Goal: Task Accomplishment & Management: Complete application form

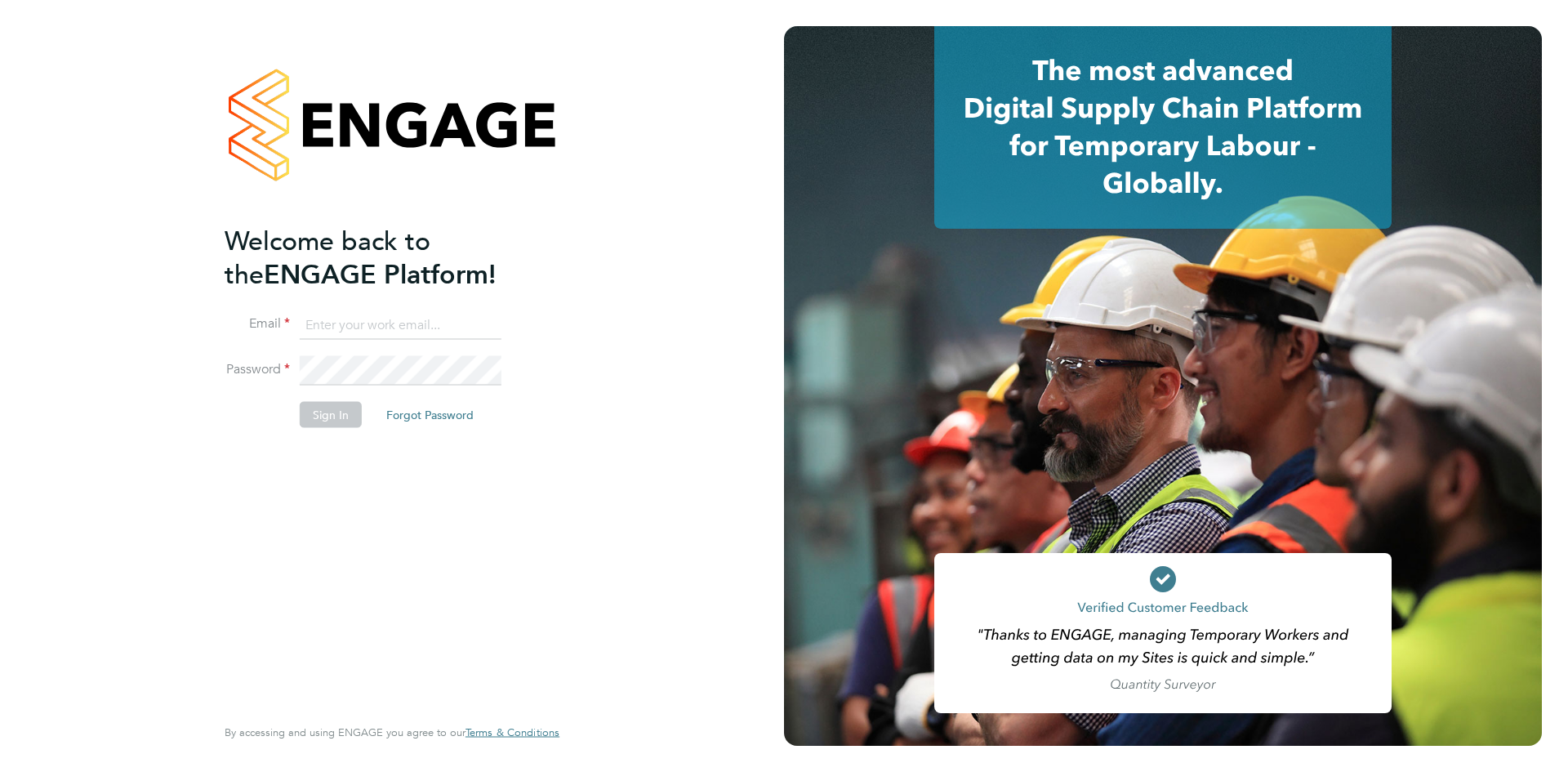
type input "[EMAIL_ADDRESS][DOMAIN_NAME]"
click at [345, 419] on button "Sign In" at bounding box center [330, 413] width 62 height 26
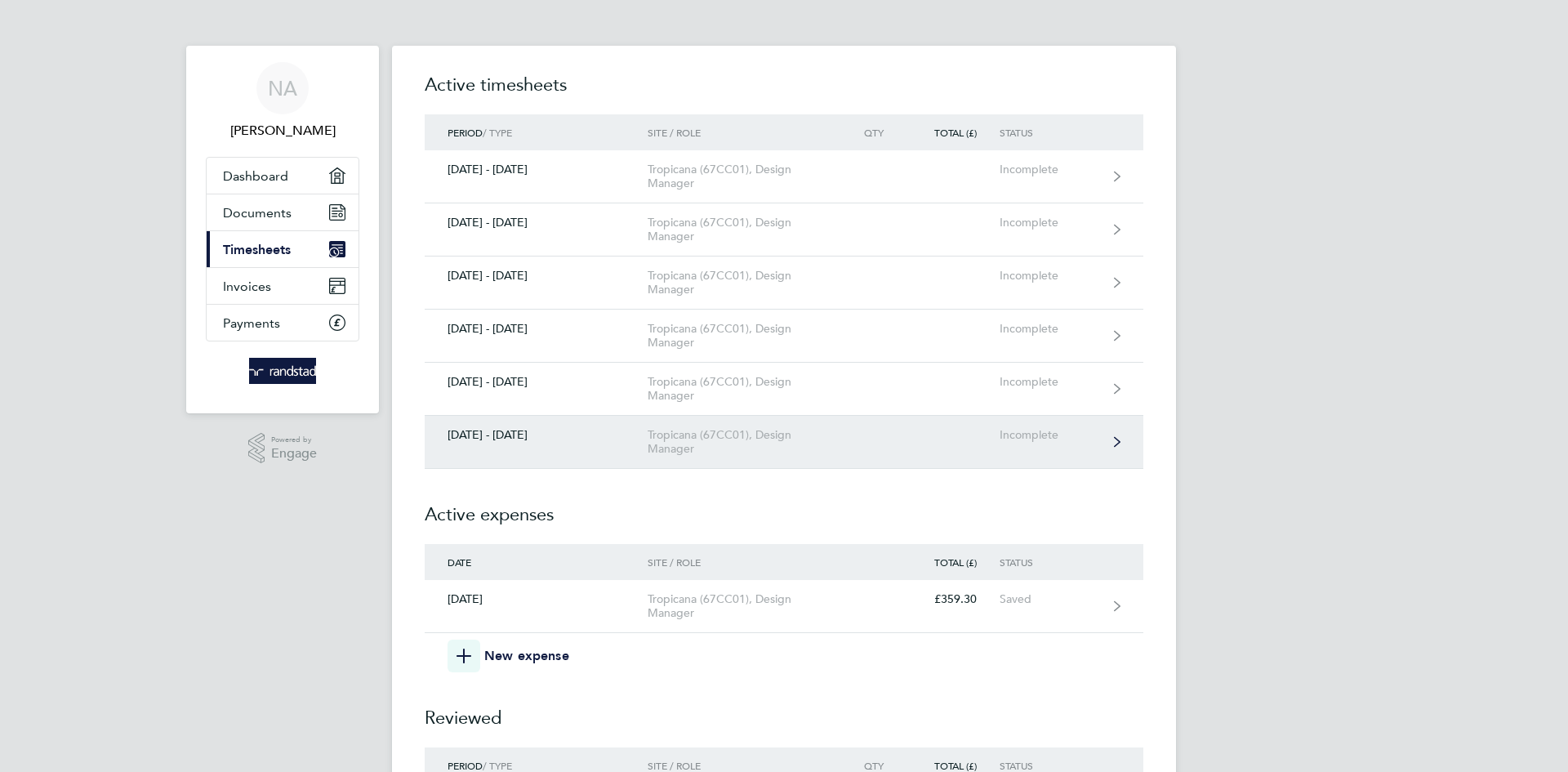
click at [527, 435] on div "[DATE] - [DATE]" at bounding box center [536, 435] width 223 height 14
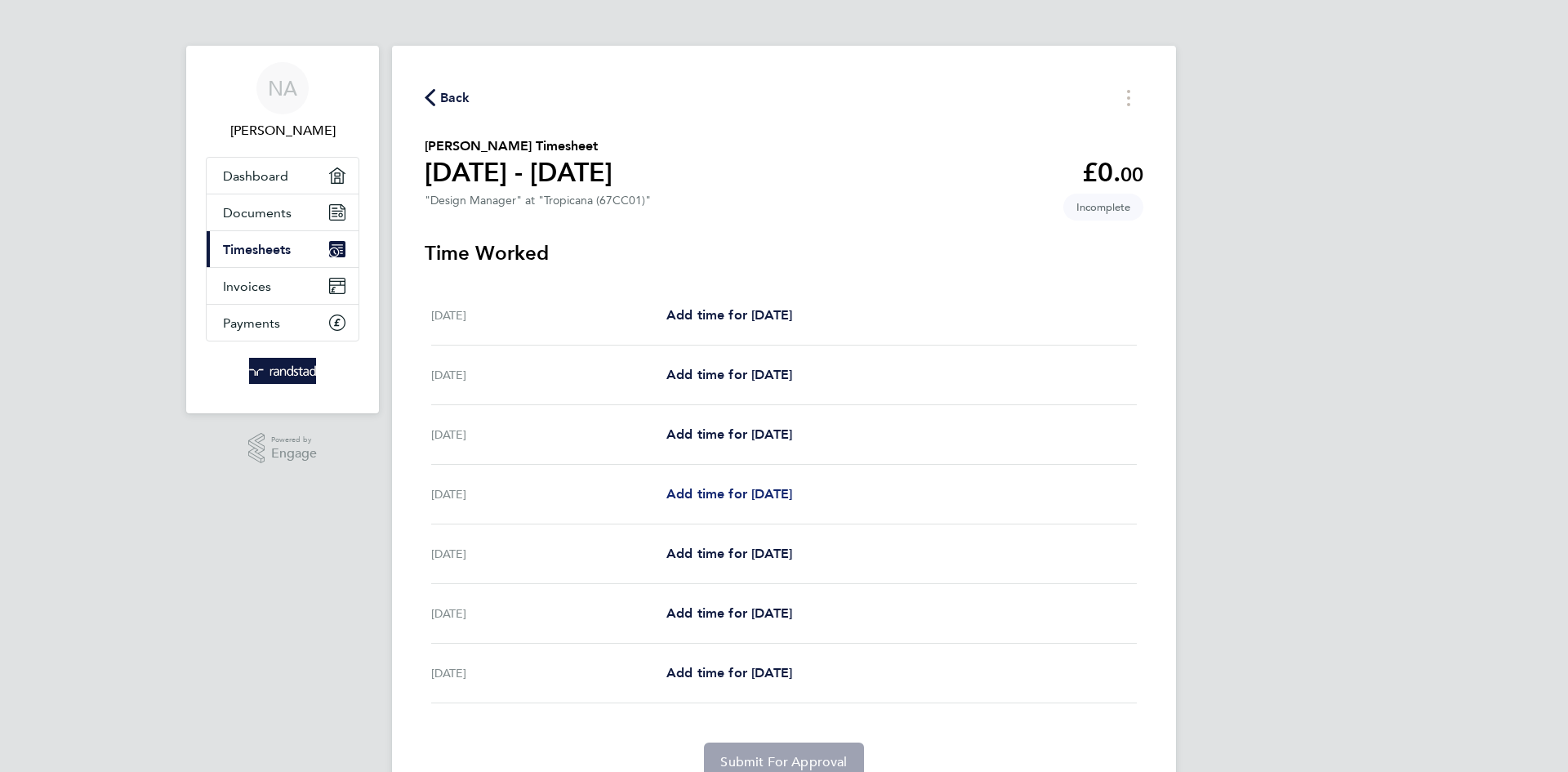
click at [721, 492] on span "Add time for [DATE]" at bounding box center [729, 494] width 126 height 15
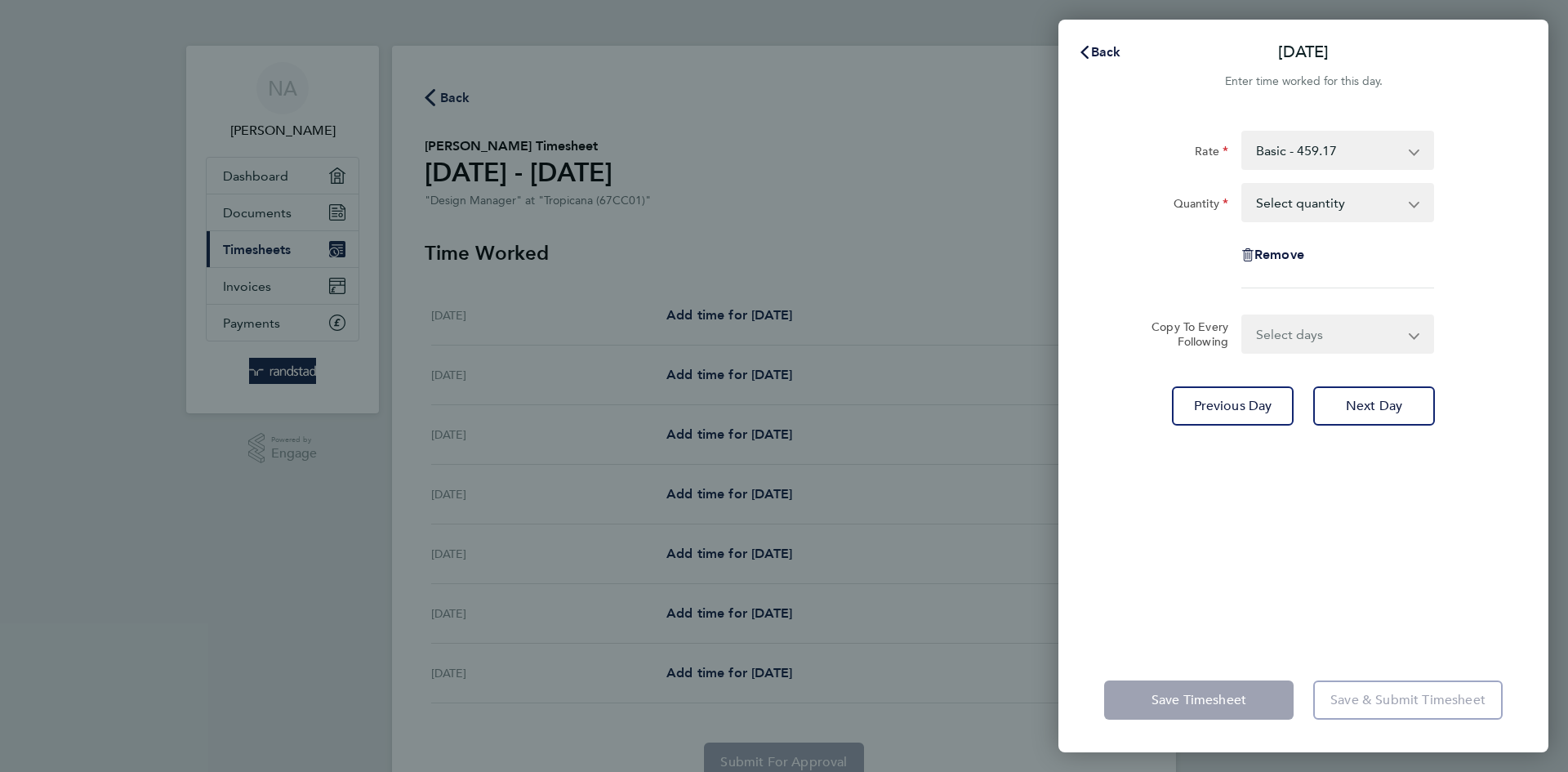
click at [1417, 203] on app-icon-cross-button at bounding box center [1423, 202] width 19 height 36
click at [1412, 205] on select "Select quantity 0.5 1" at bounding box center [1328, 202] width 170 height 36
select select "1"
click at [1243, 184] on select "Select quantity 0.5 1" at bounding box center [1328, 202] width 170 height 36
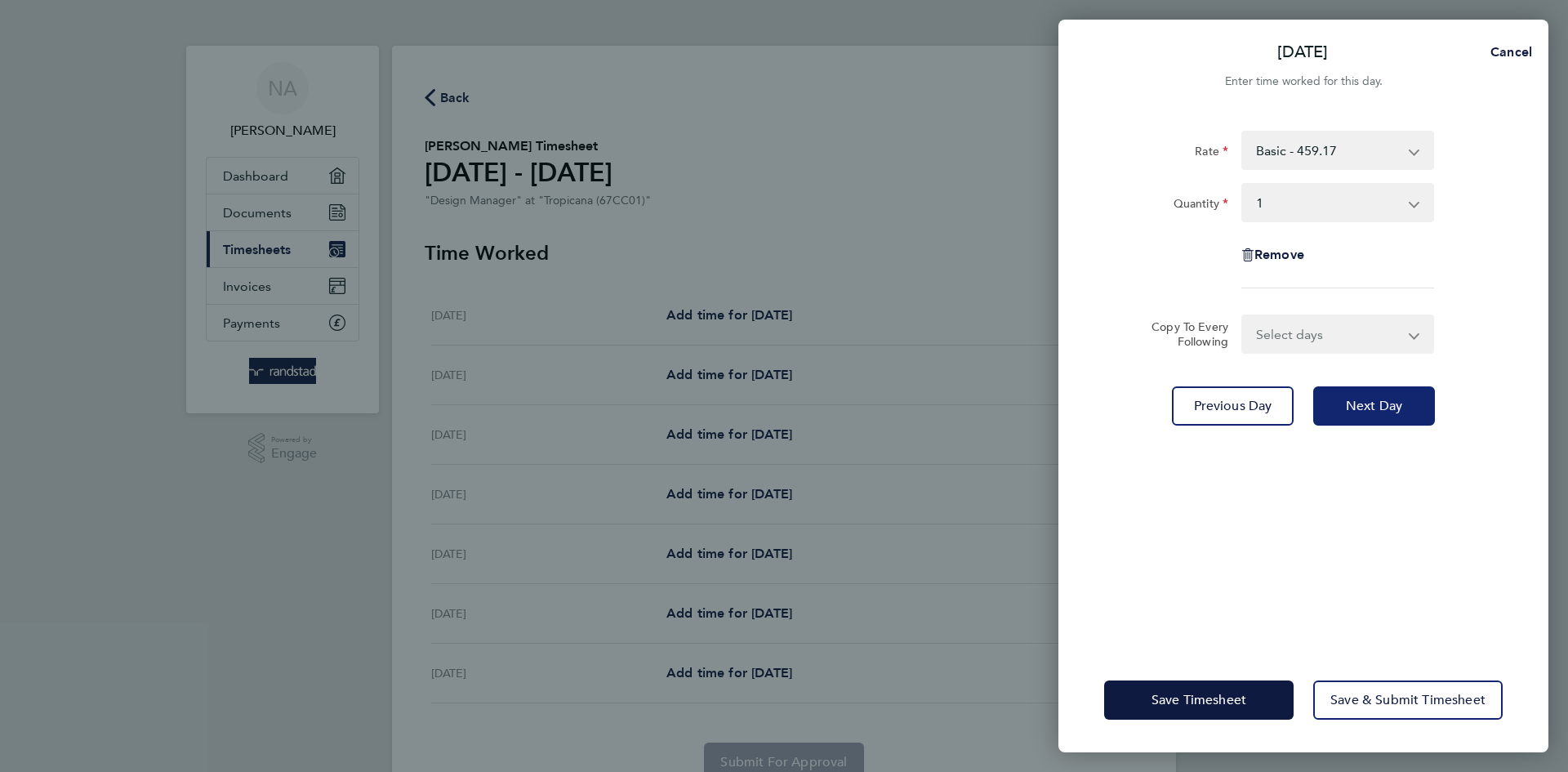
click at [1404, 408] on button "Next Day" at bounding box center [1374, 406] width 122 height 39
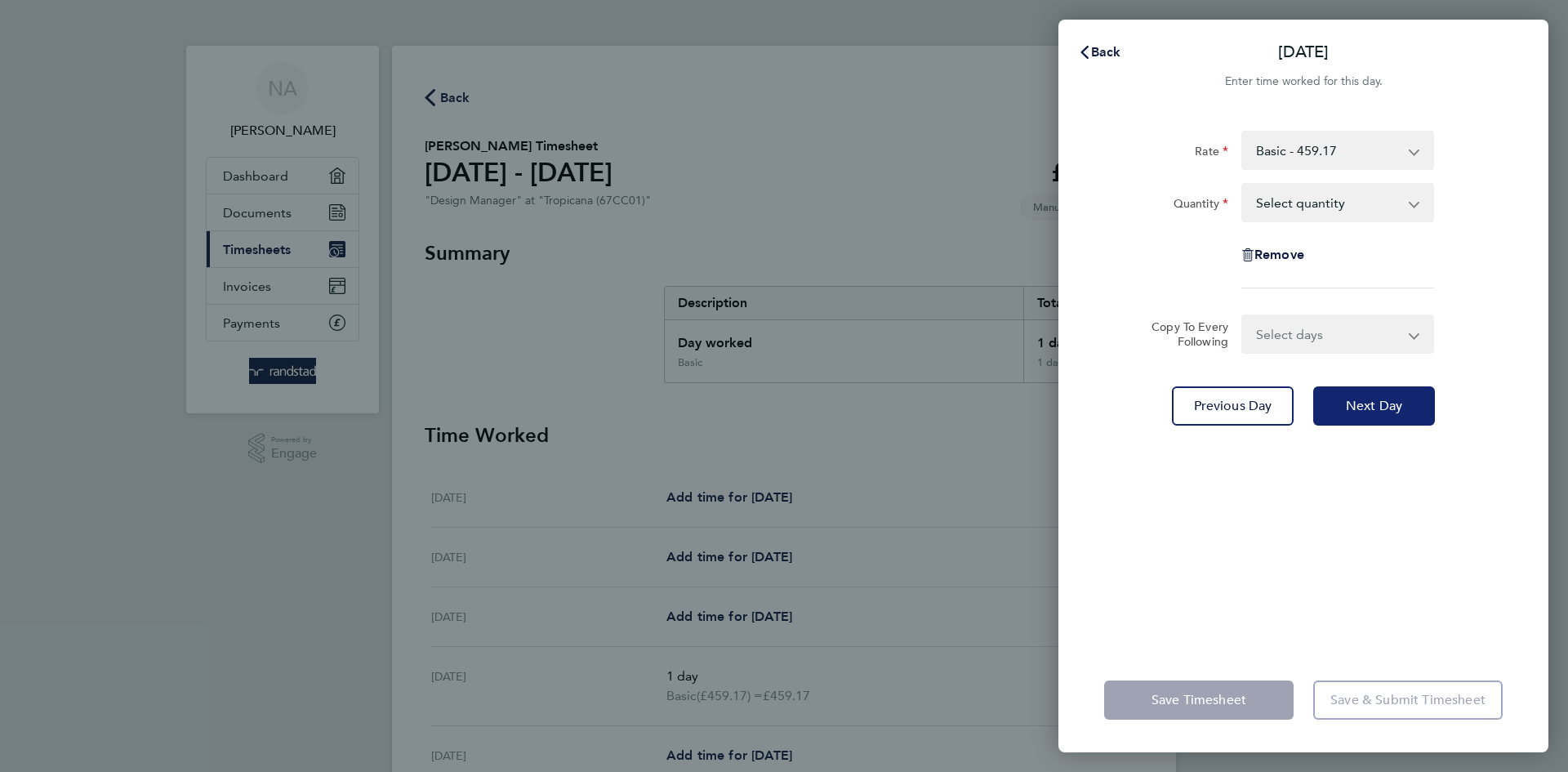
click at [1389, 410] on span "Next Day" at bounding box center [1373, 405] width 57 height 16
click at [1414, 202] on app-icon-cross-button at bounding box center [1423, 202] width 19 height 36
click at [1415, 203] on app-icon-cross-button at bounding box center [1423, 202] width 19 height 36
click at [1305, 207] on select "Select quantity 0.5 1" at bounding box center [1328, 202] width 170 height 36
select select "1"
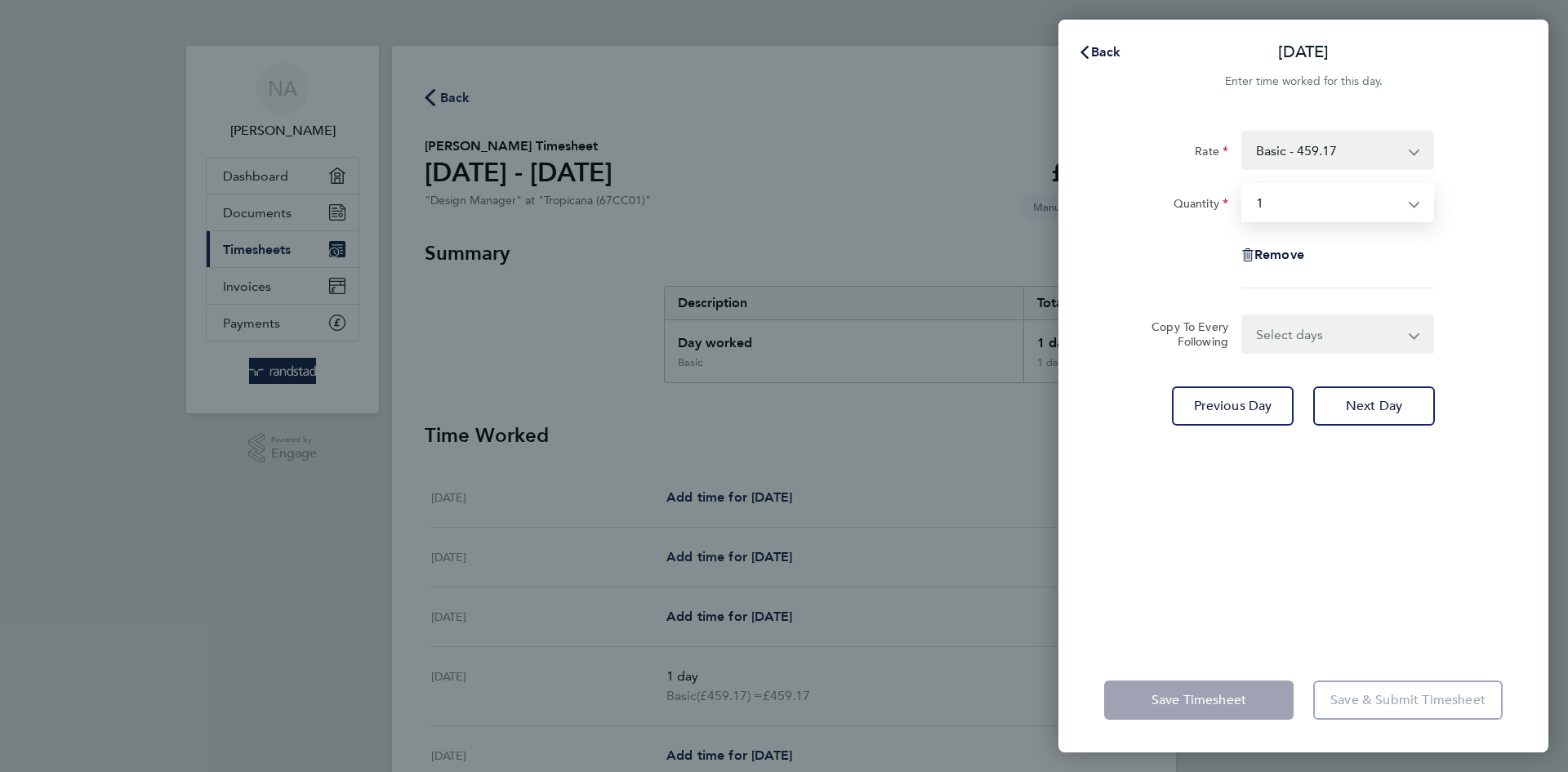
click at [1243, 184] on select "Select quantity 0.5 1" at bounding box center [1328, 202] width 170 height 36
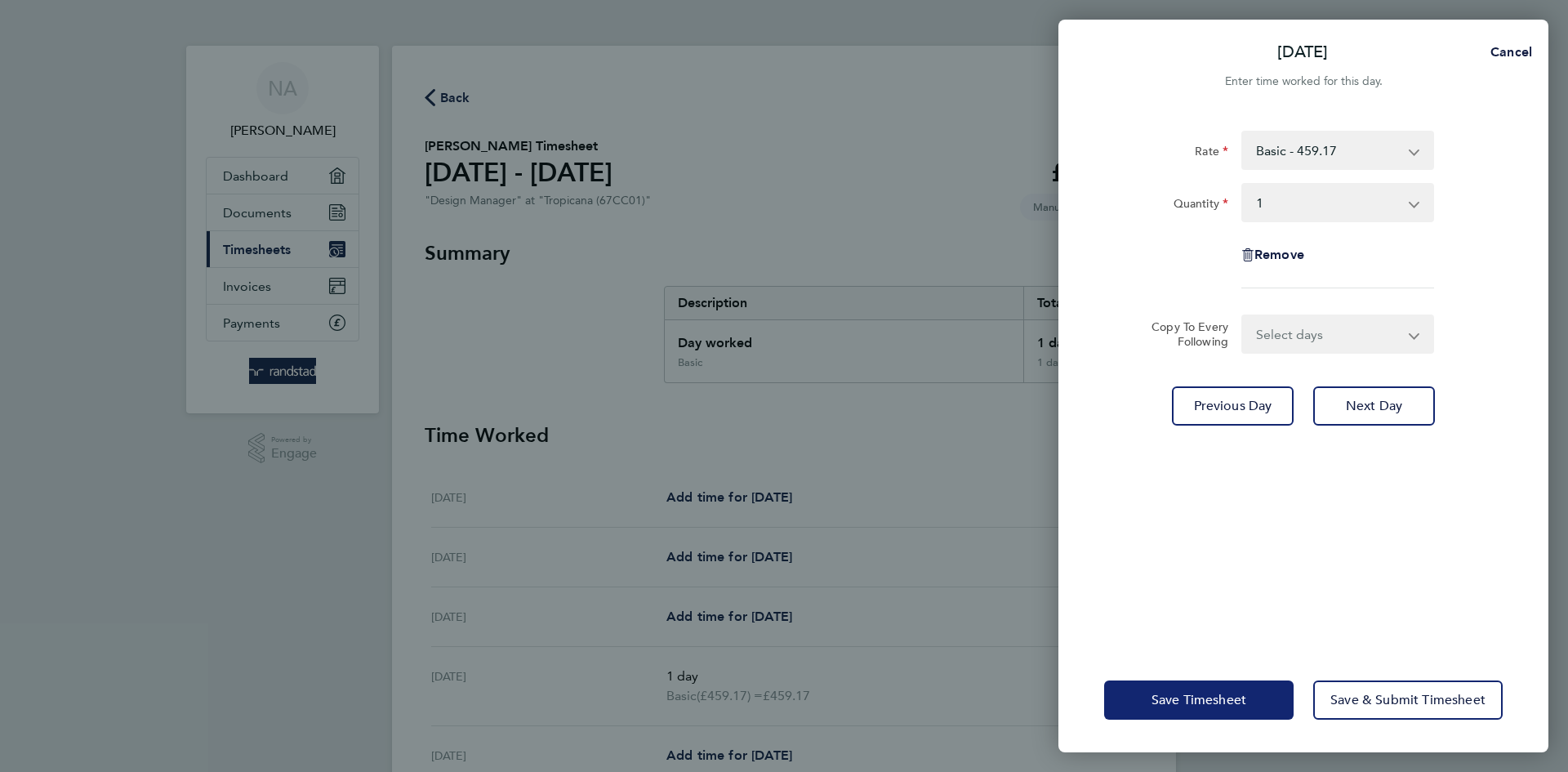
click at [1246, 706] on span "Save Timesheet" at bounding box center [1199, 699] width 95 height 16
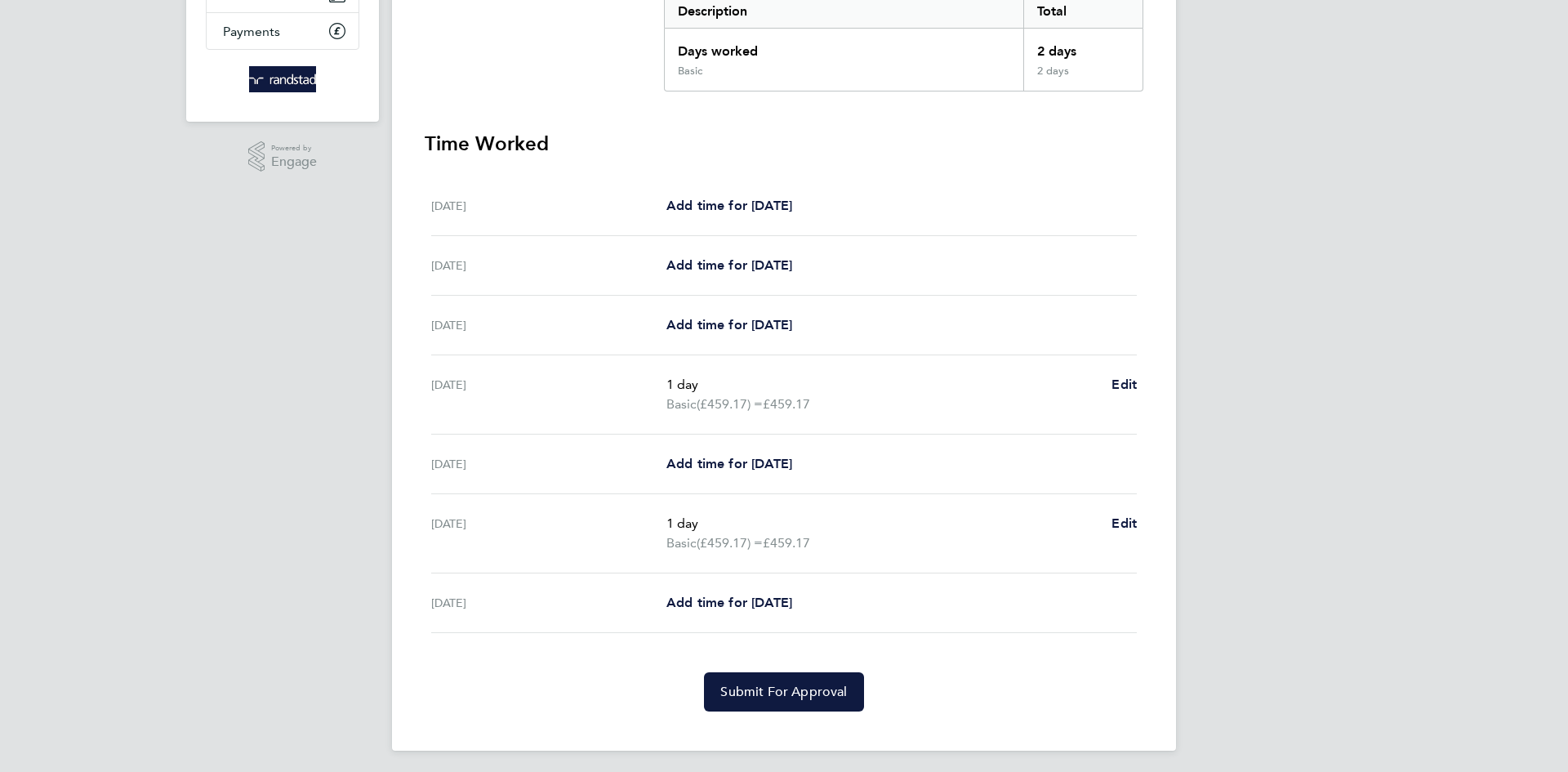
scroll to position [297, 0]
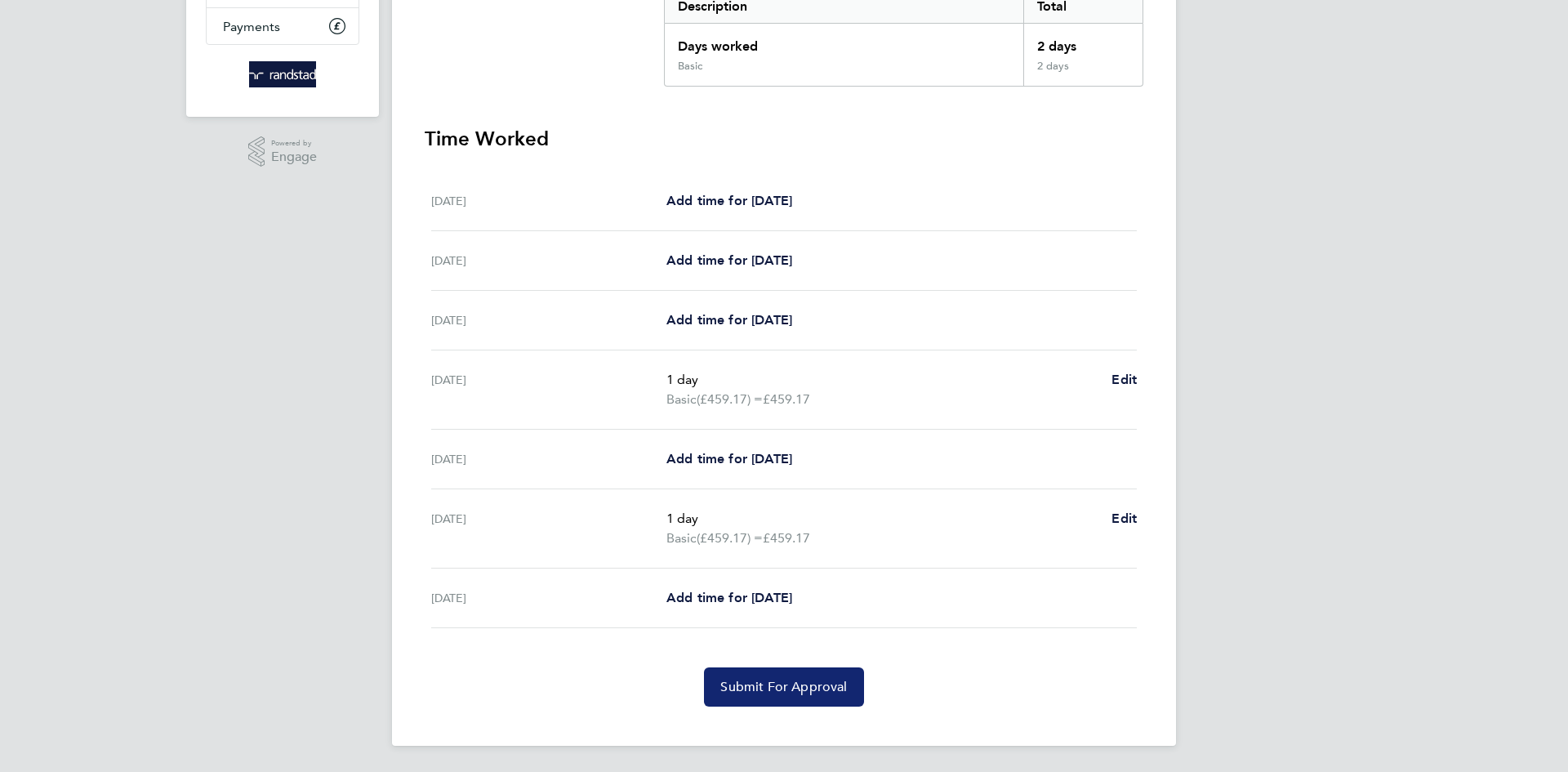
click at [792, 690] on span "Submit For Approval" at bounding box center [784, 686] width 127 height 16
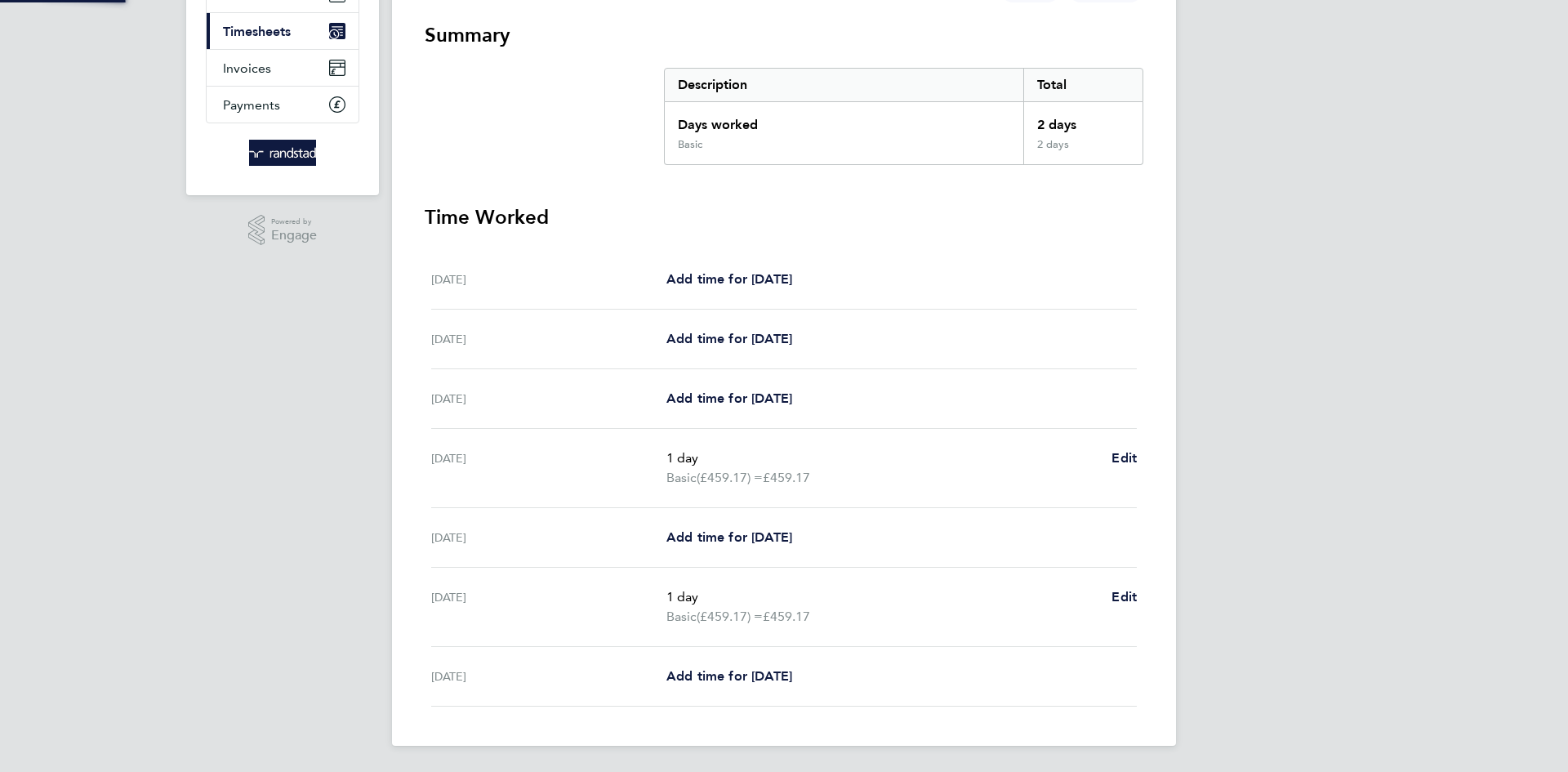
scroll to position [218, 0]
select select "1"
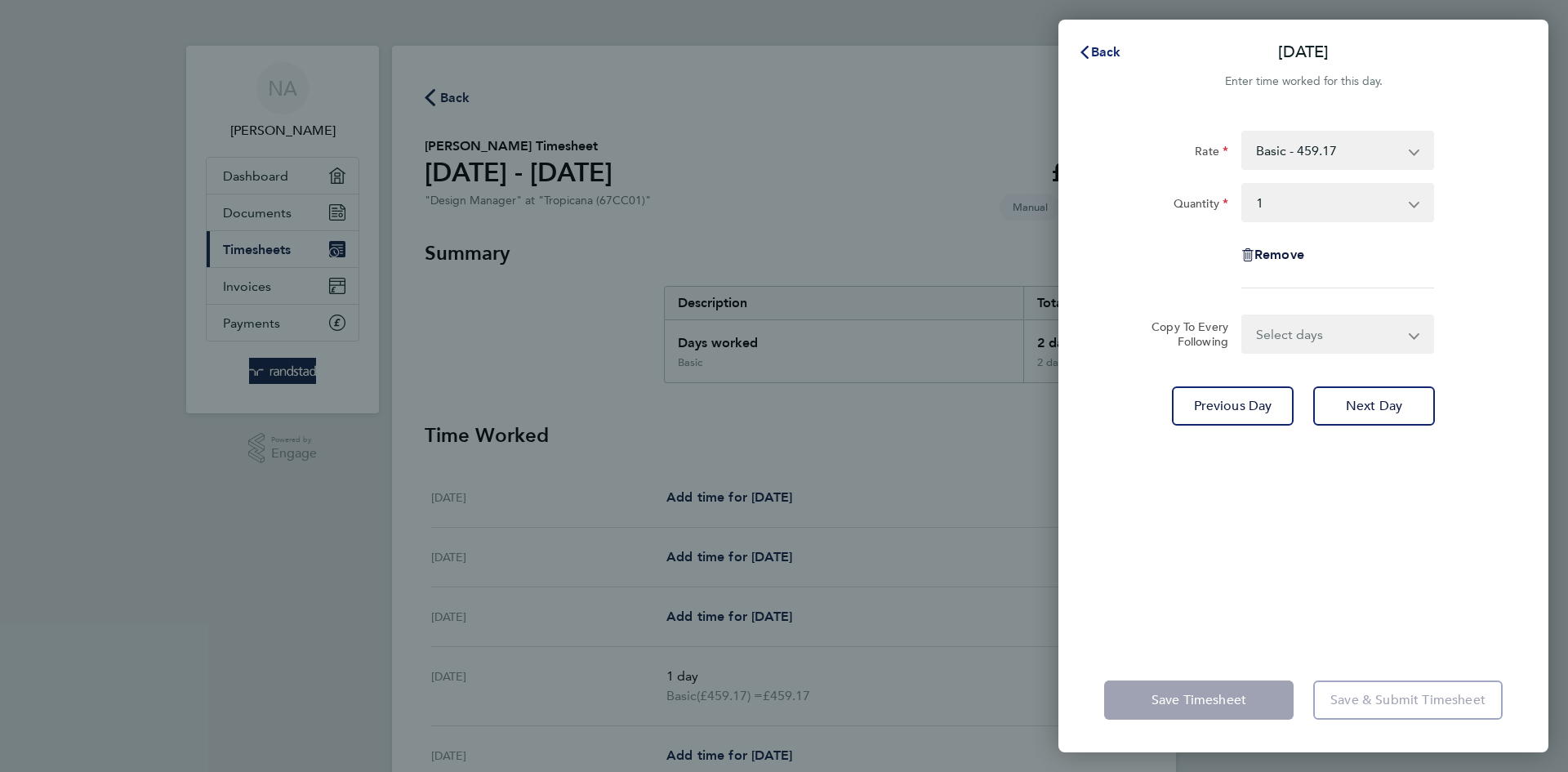
click at [1082, 49] on icon "button" at bounding box center [1084, 52] width 13 height 13
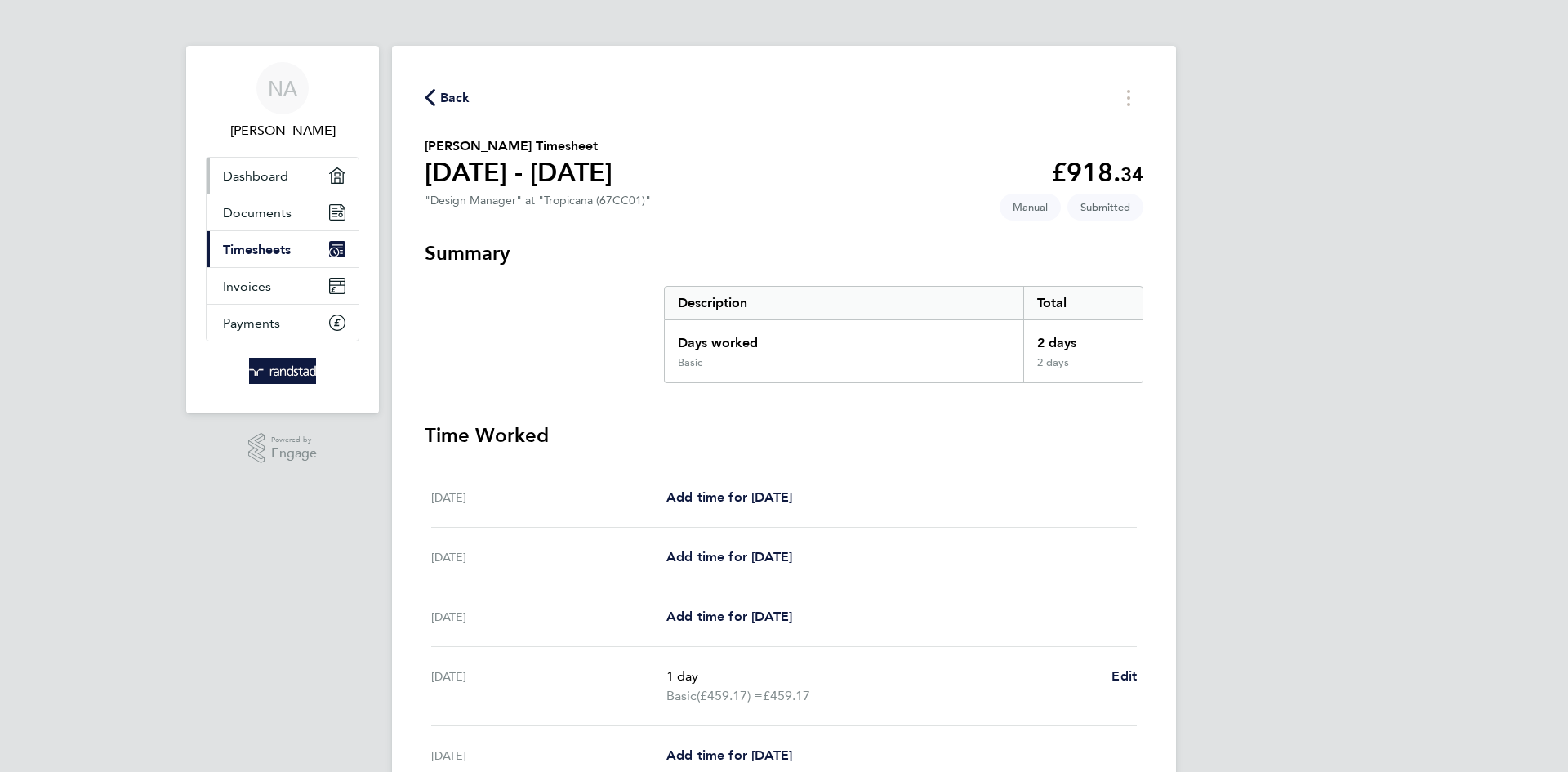
click at [257, 174] on span "Dashboard" at bounding box center [255, 176] width 65 height 15
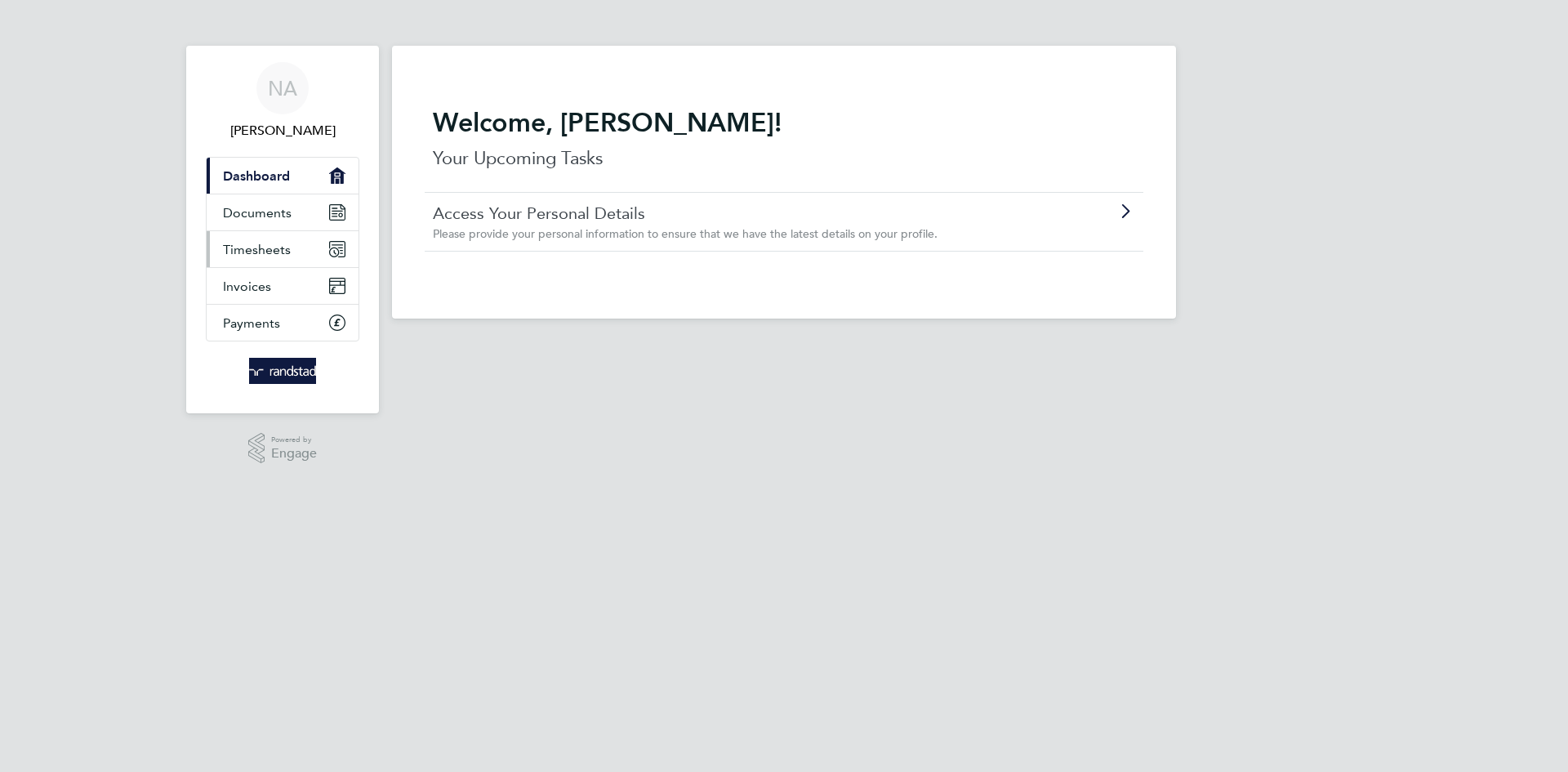
click at [260, 255] on span "Timesheets" at bounding box center [257, 249] width 68 height 15
